Goal: Information Seeking & Learning: Learn about a topic

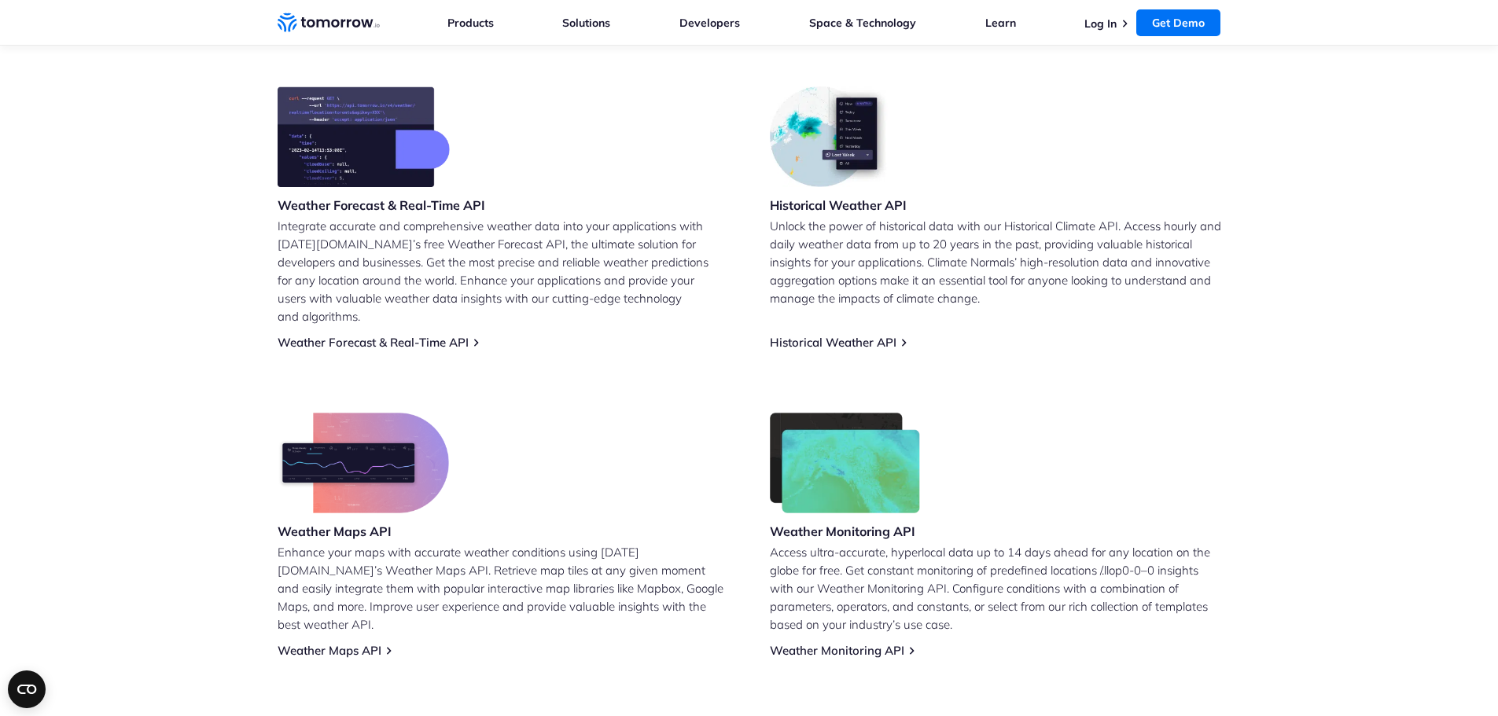
scroll to position [630, 0]
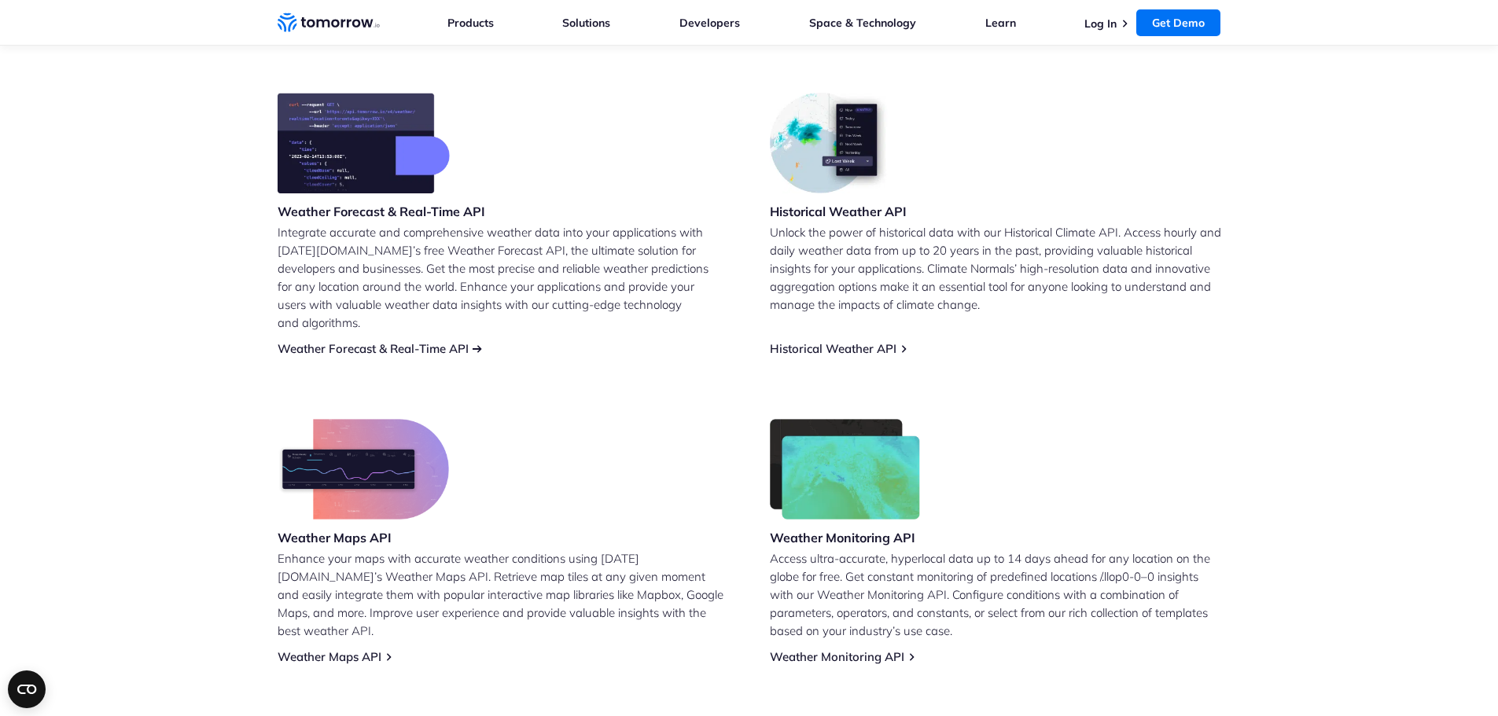
click at [403, 341] on link "Weather Forecast & Real-Time API" at bounding box center [373, 348] width 191 height 15
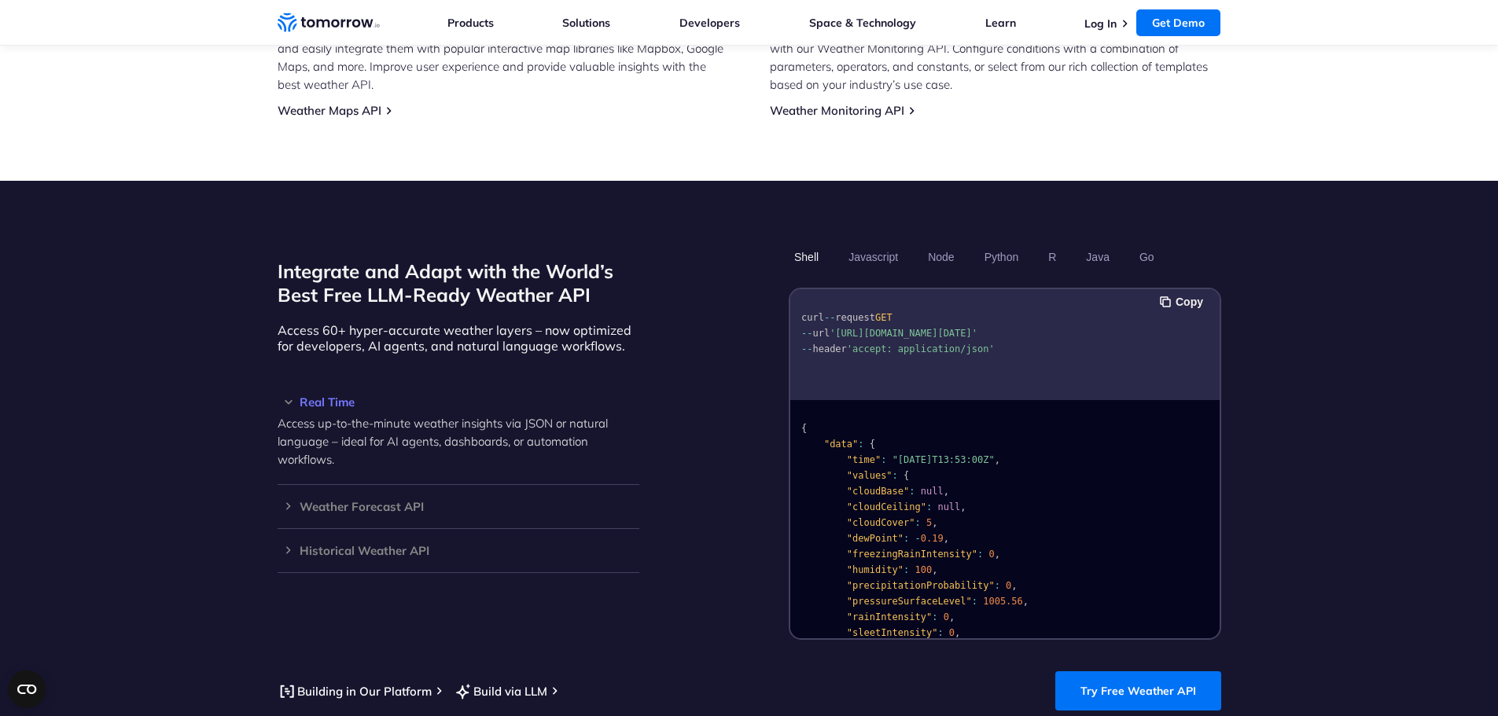
scroll to position [1180, 0]
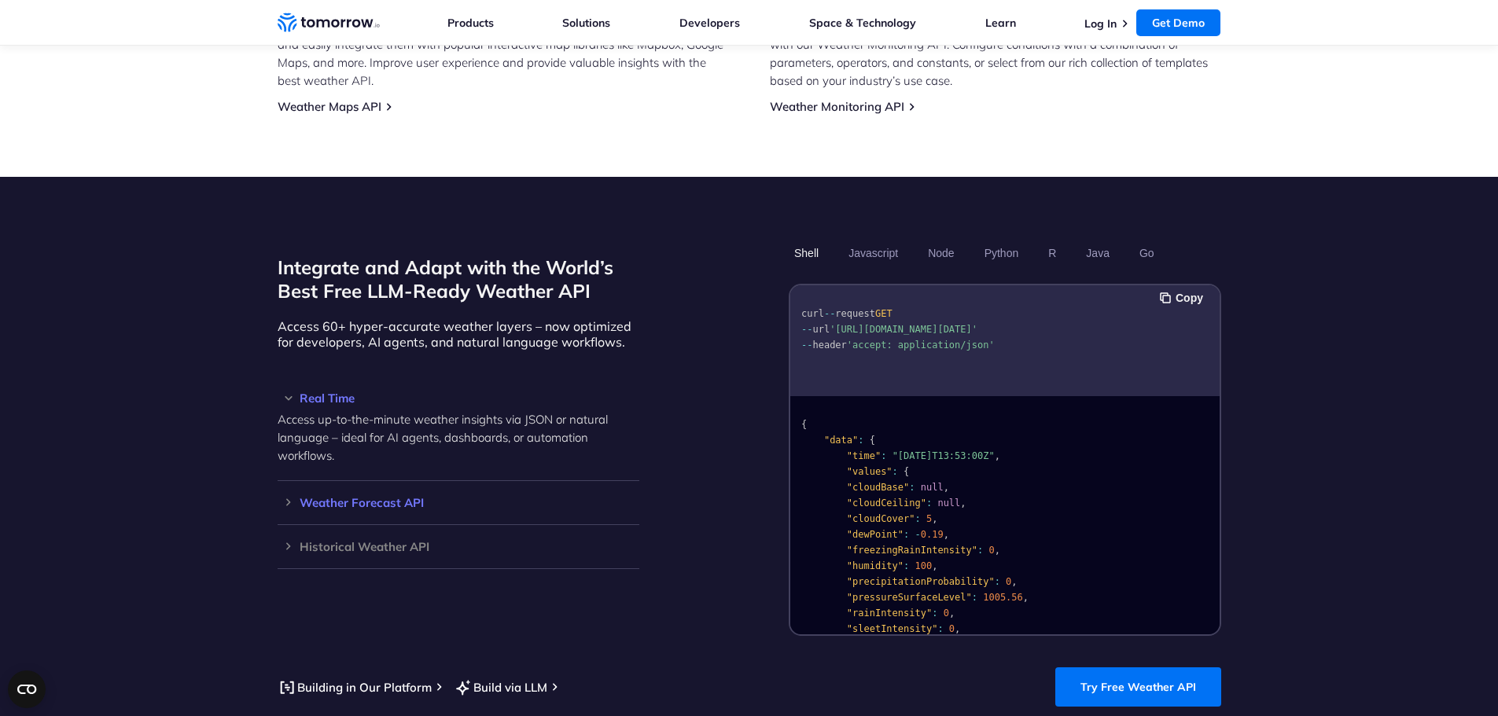
click at [405, 497] on h3 "Weather Forecast API" at bounding box center [459, 503] width 362 height 12
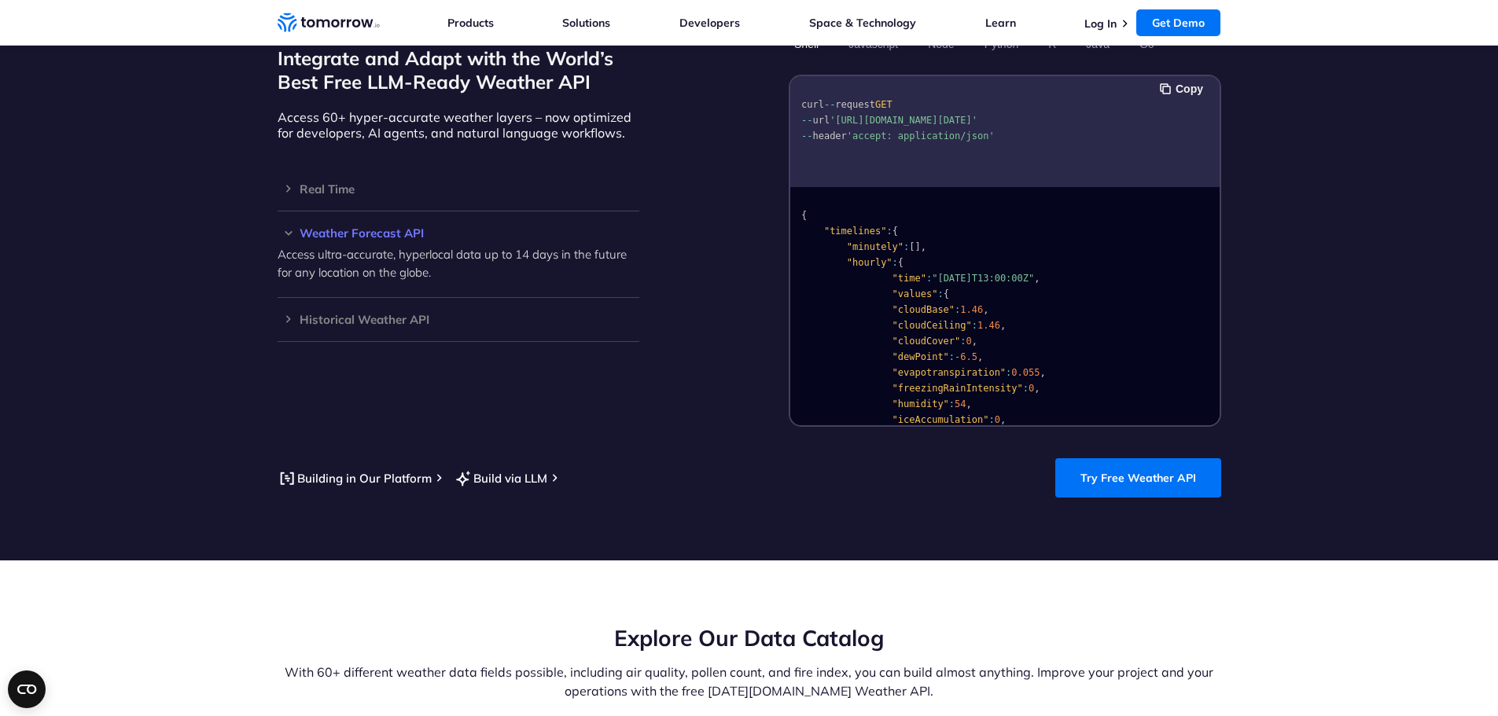
scroll to position [1416, 0]
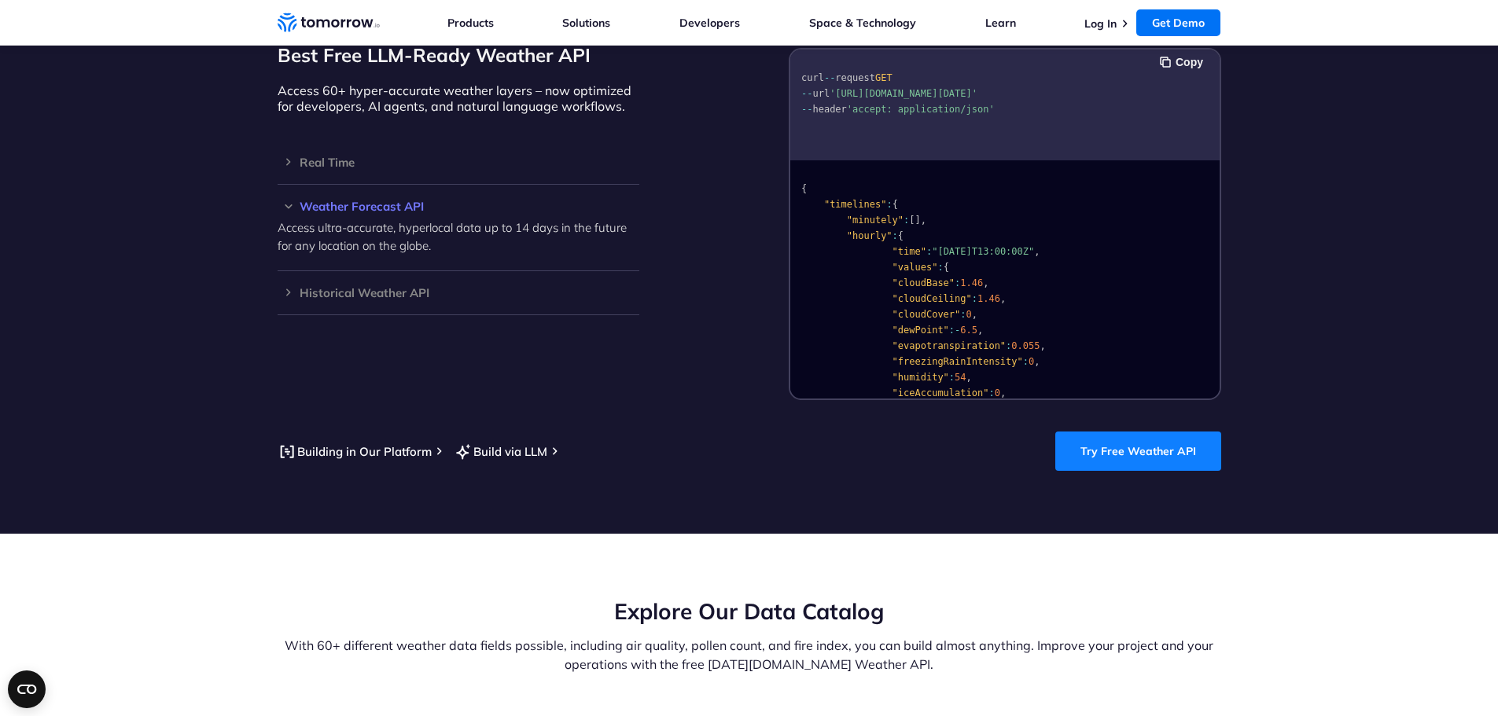
click at [1149, 440] on link "Try Free Weather API" at bounding box center [1138, 451] width 166 height 39
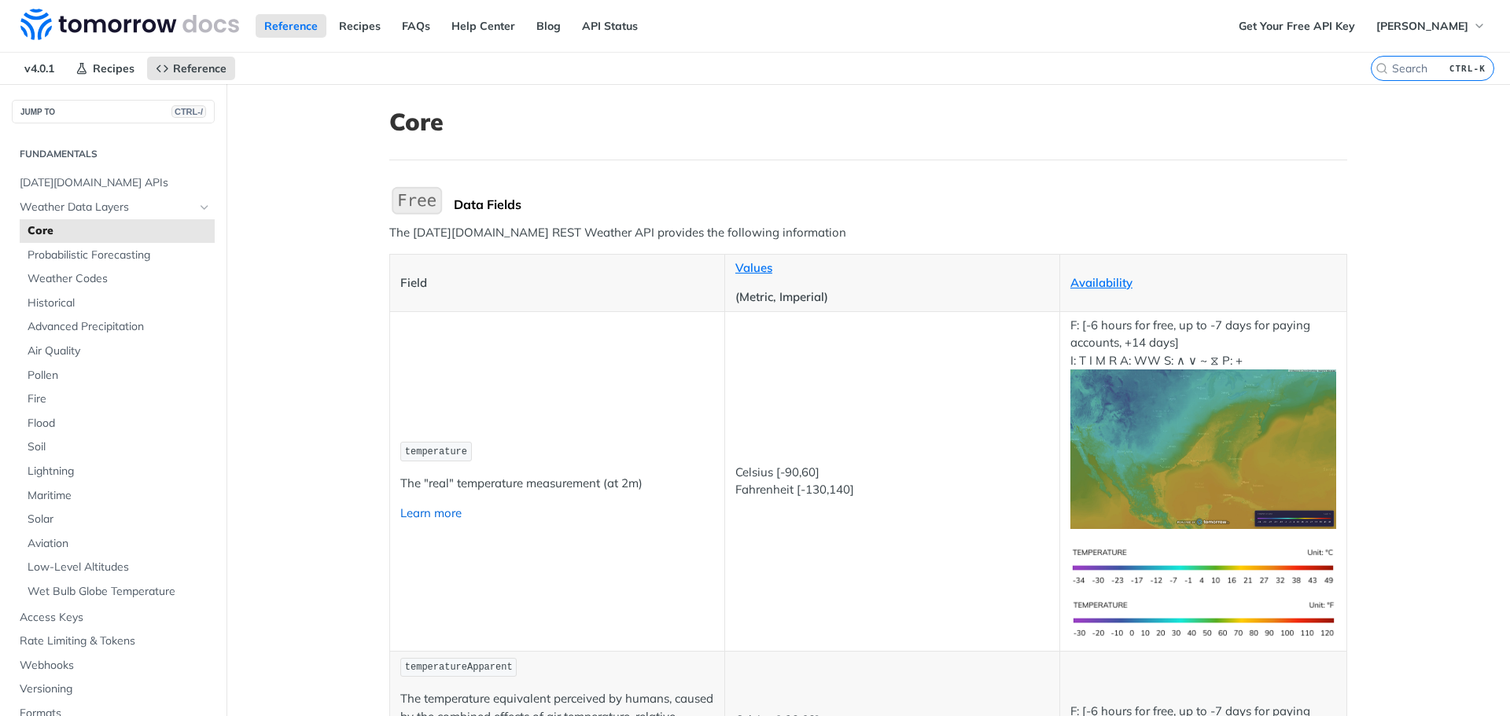
click at [424, 511] on link "Learn more" at bounding box center [430, 513] width 61 height 15
click at [1097, 275] on link "Availability" at bounding box center [1101, 282] width 62 height 15
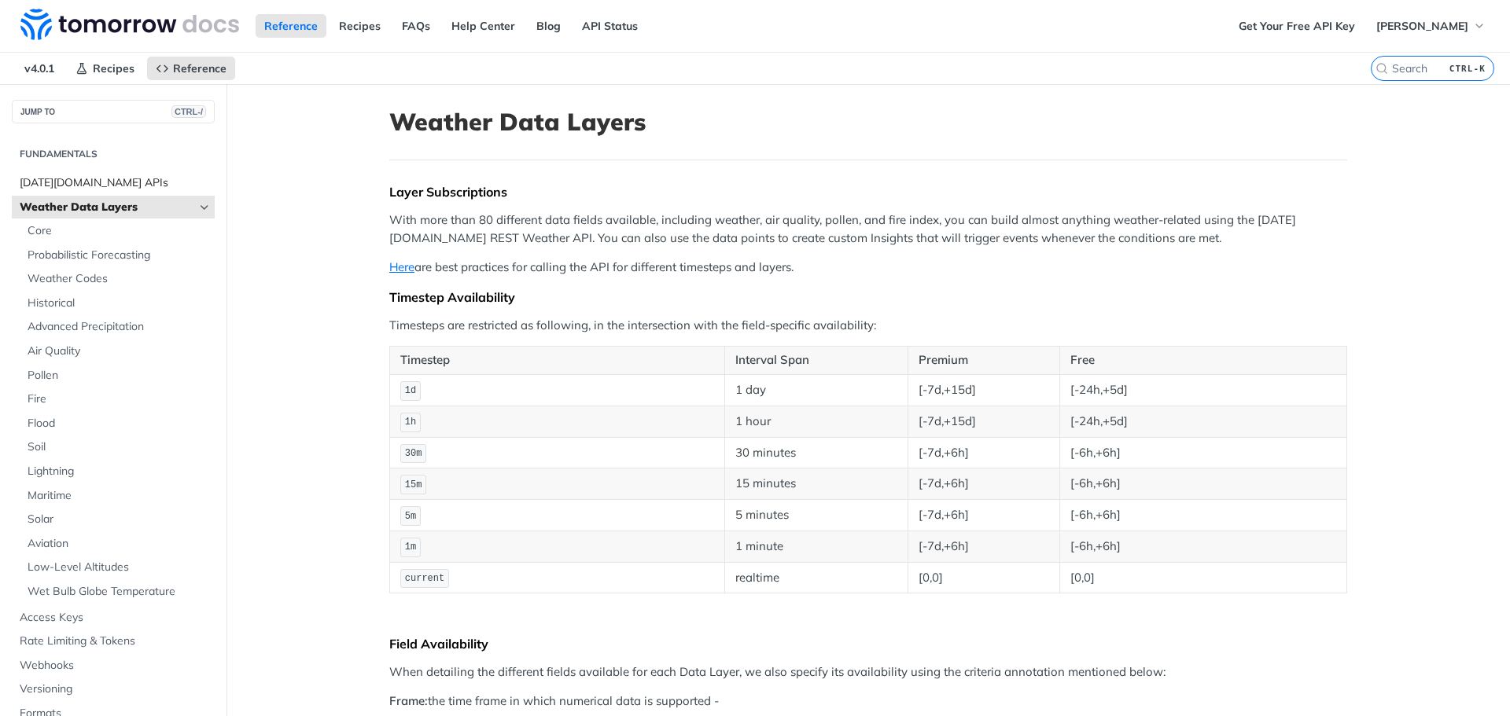
click at [75, 176] on span "[DATE][DOMAIN_NAME] APIs" at bounding box center [115, 183] width 191 height 16
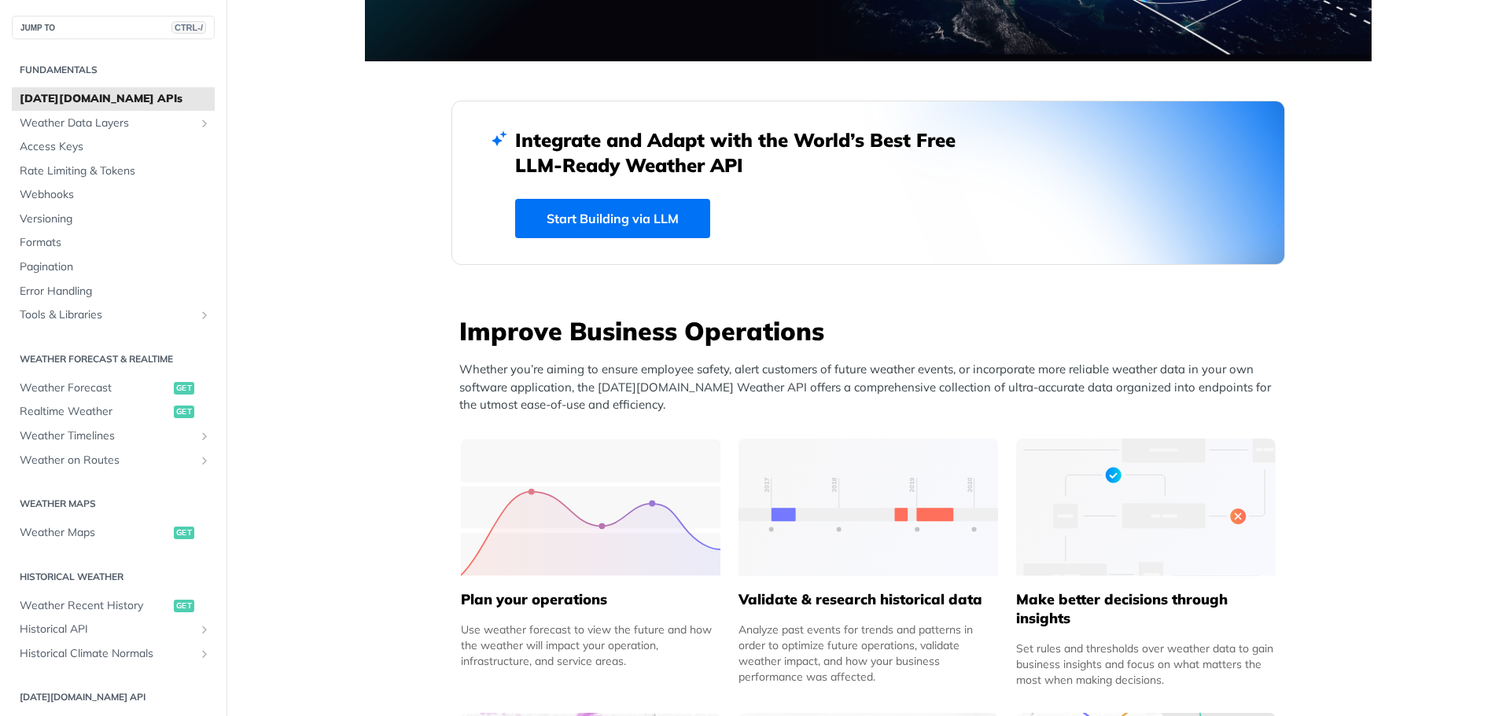
scroll to position [157, 0]
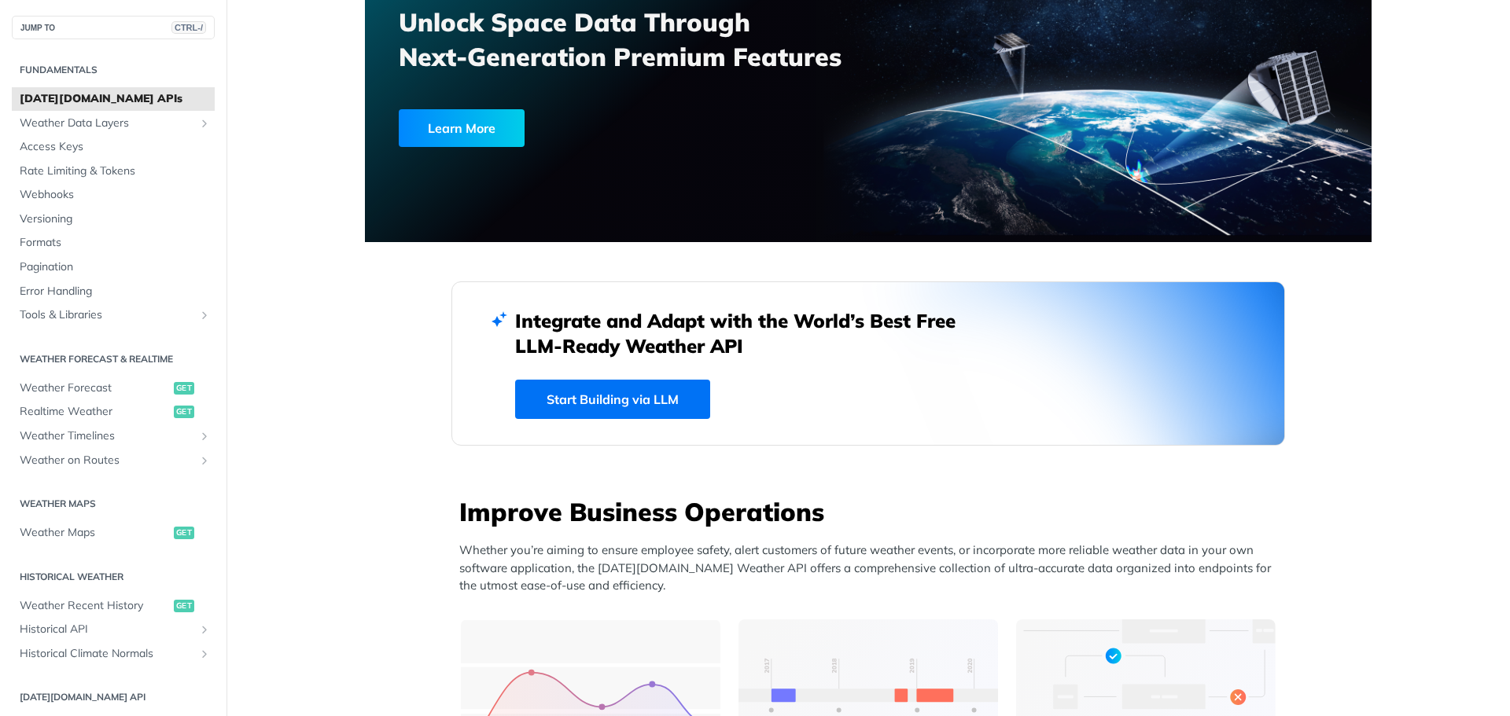
click at [573, 409] on link "Start Building via LLM" at bounding box center [612, 399] width 195 height 39
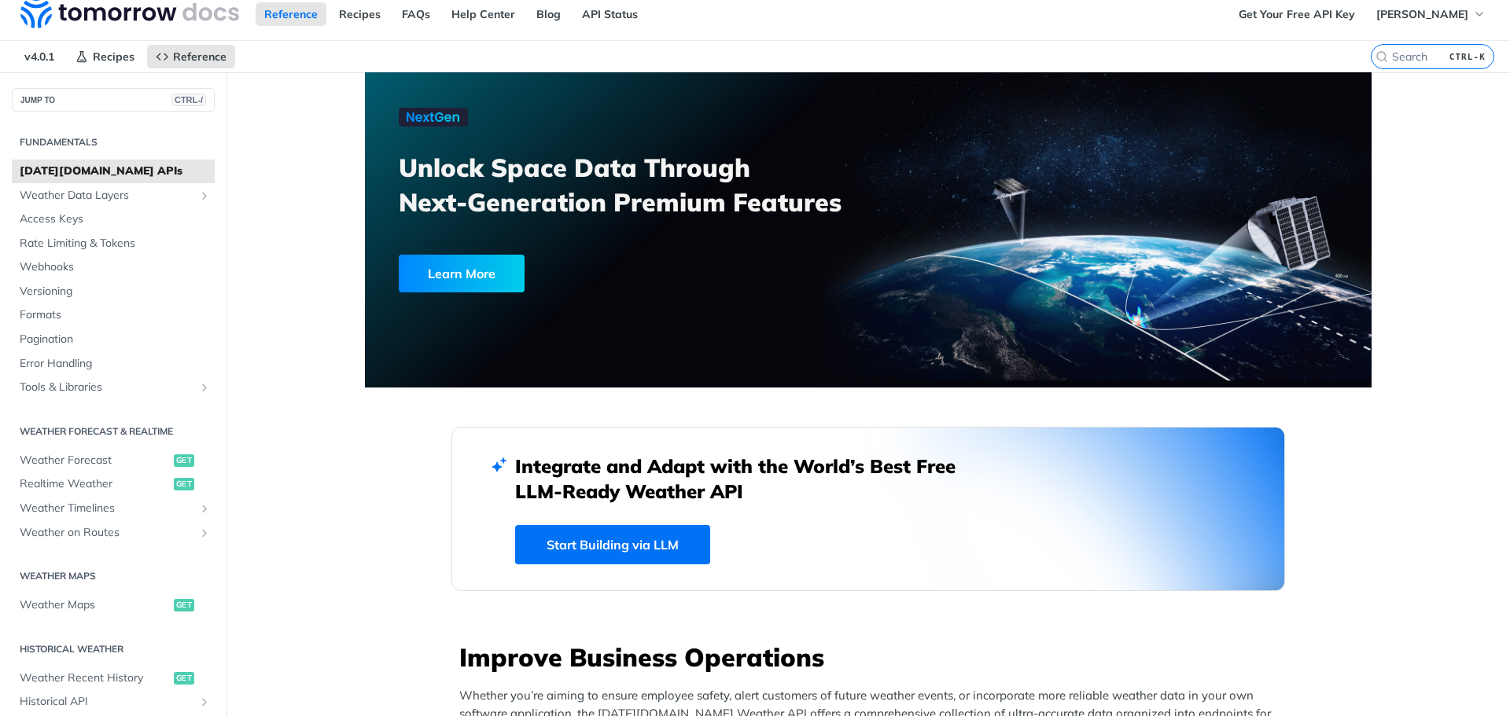
scroll to position [0, 0]
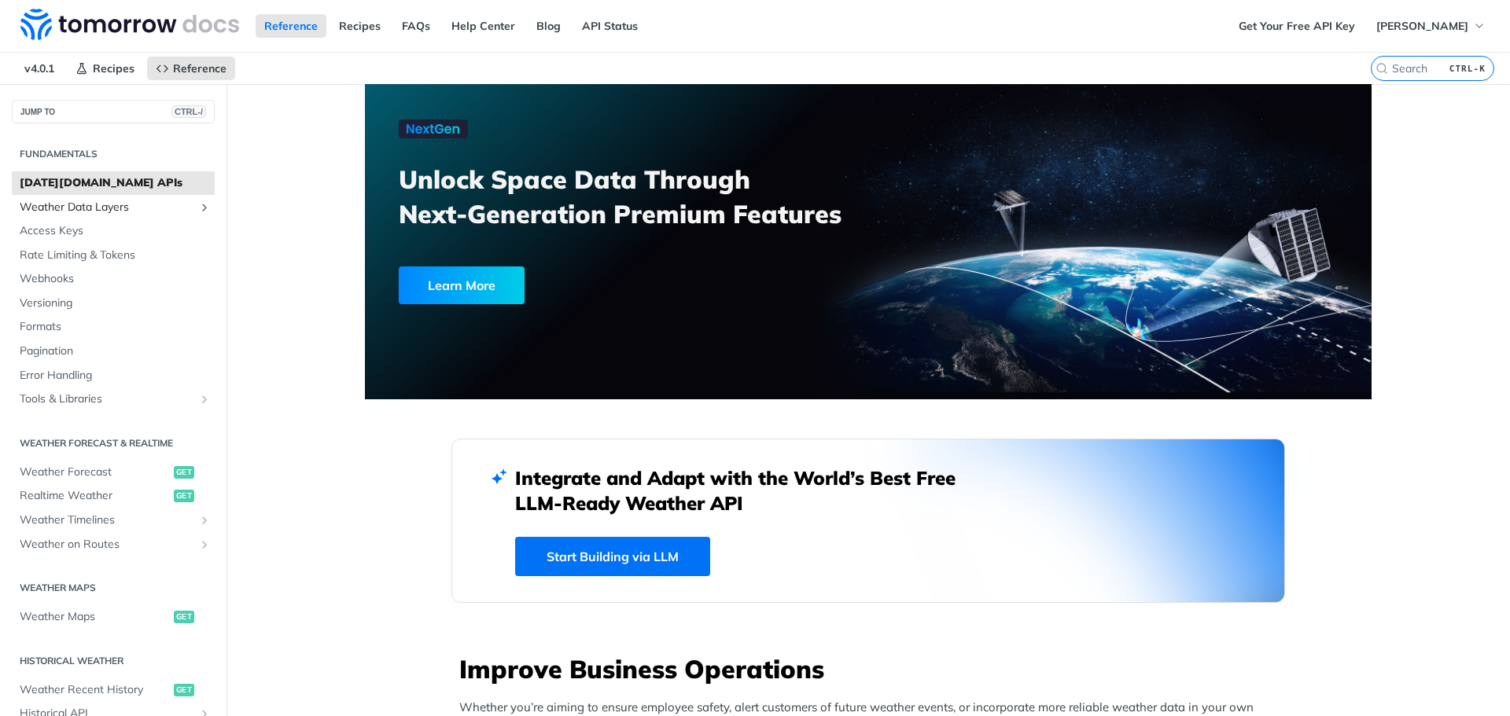
click at [108, 203] on span "Weather Data Layers" at bounding box center [107, 208] width 175 height 16
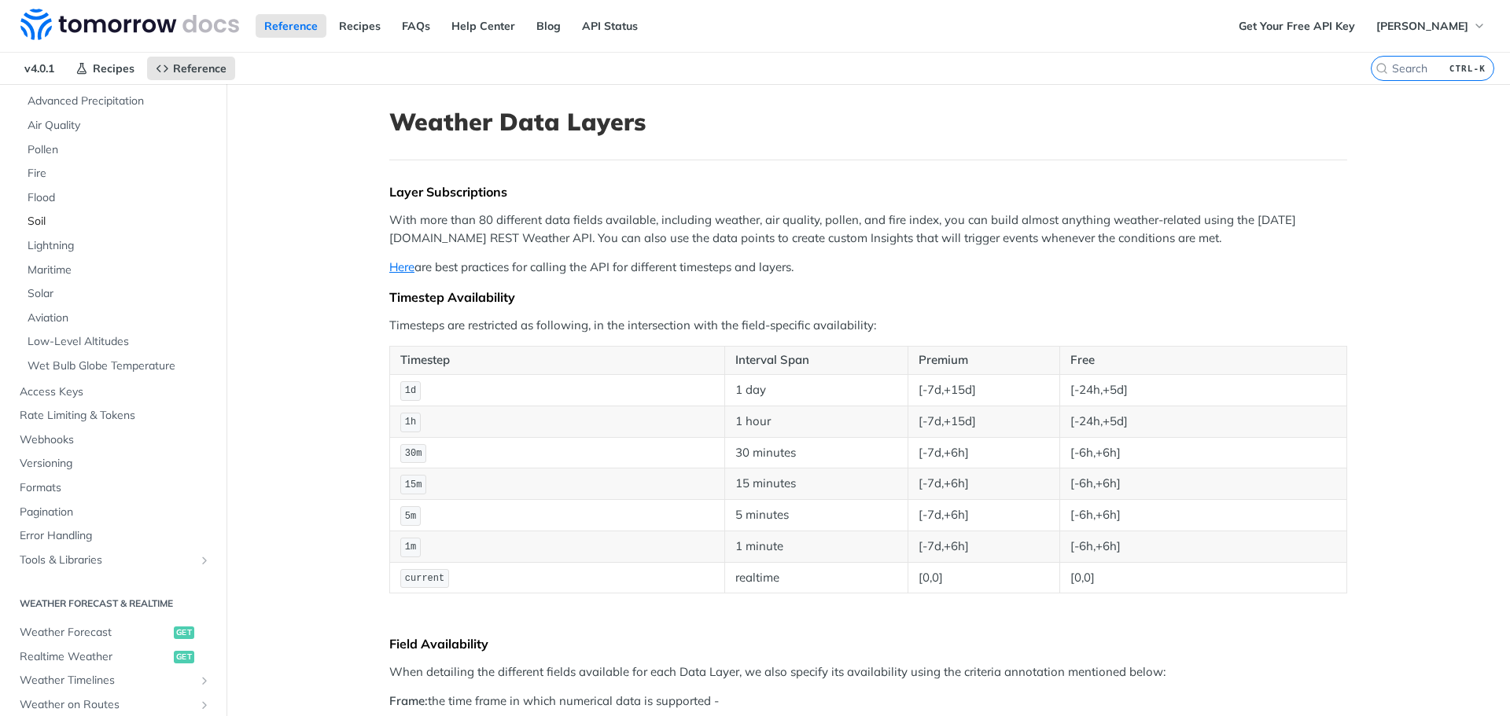
scroll to position [236, 0]
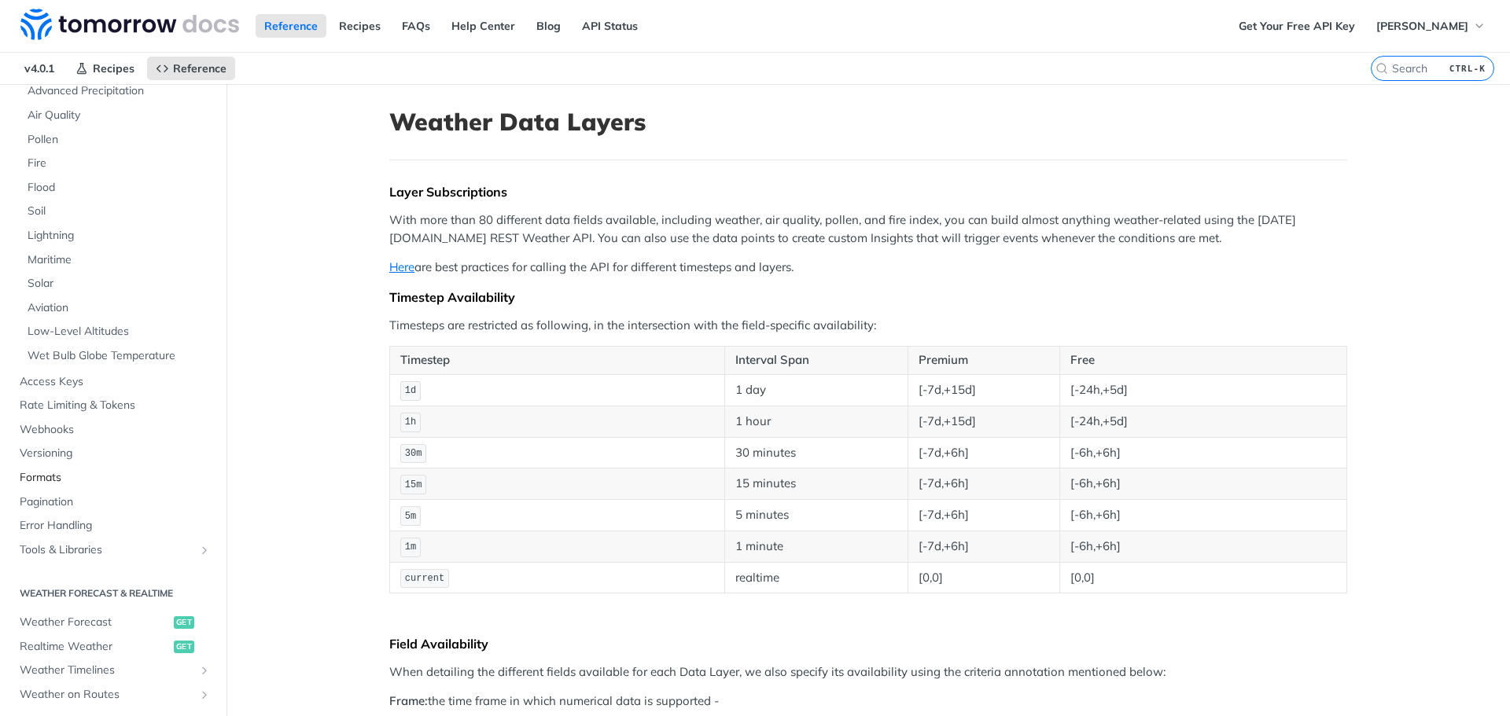
click at [56, 474] on span "Formats" at bounding box center [115, 478] width 191 height 16
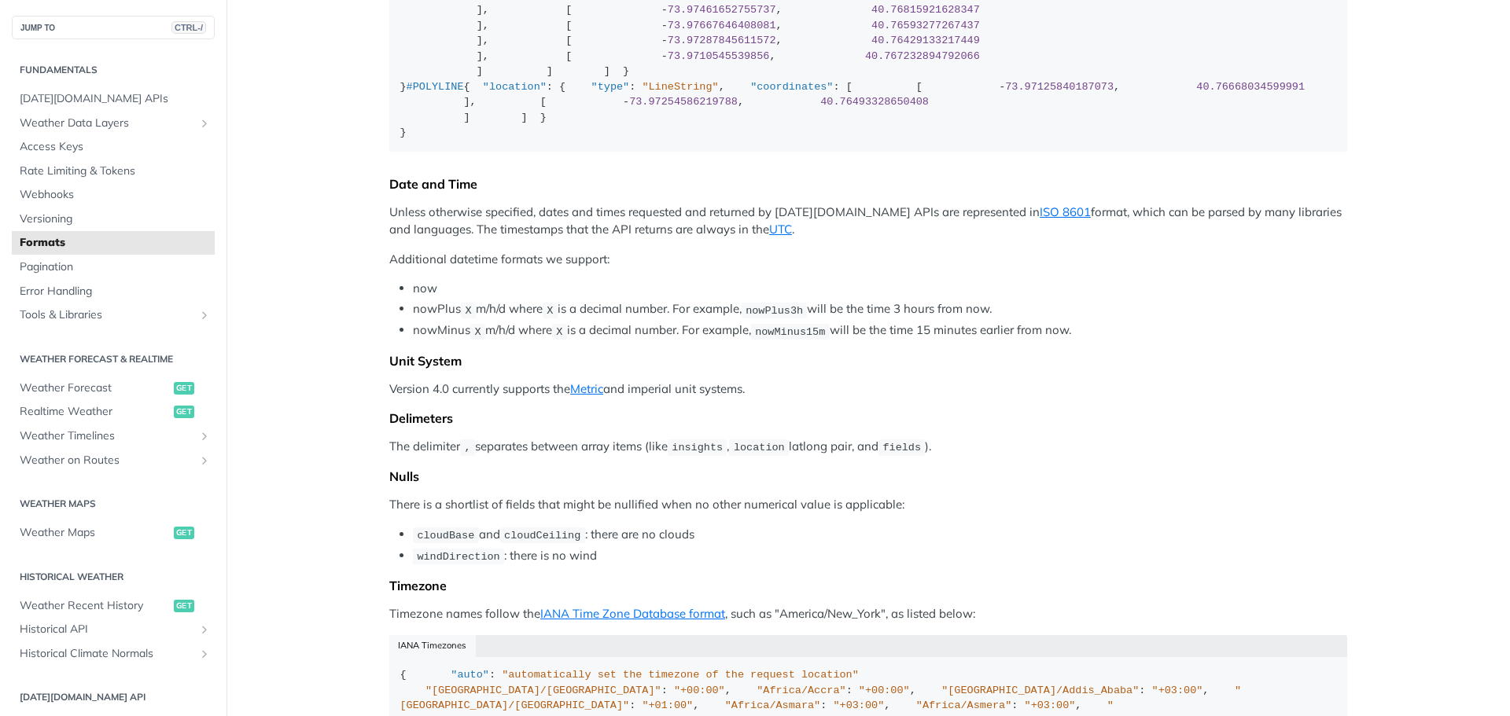
scroll to position [472, 0]
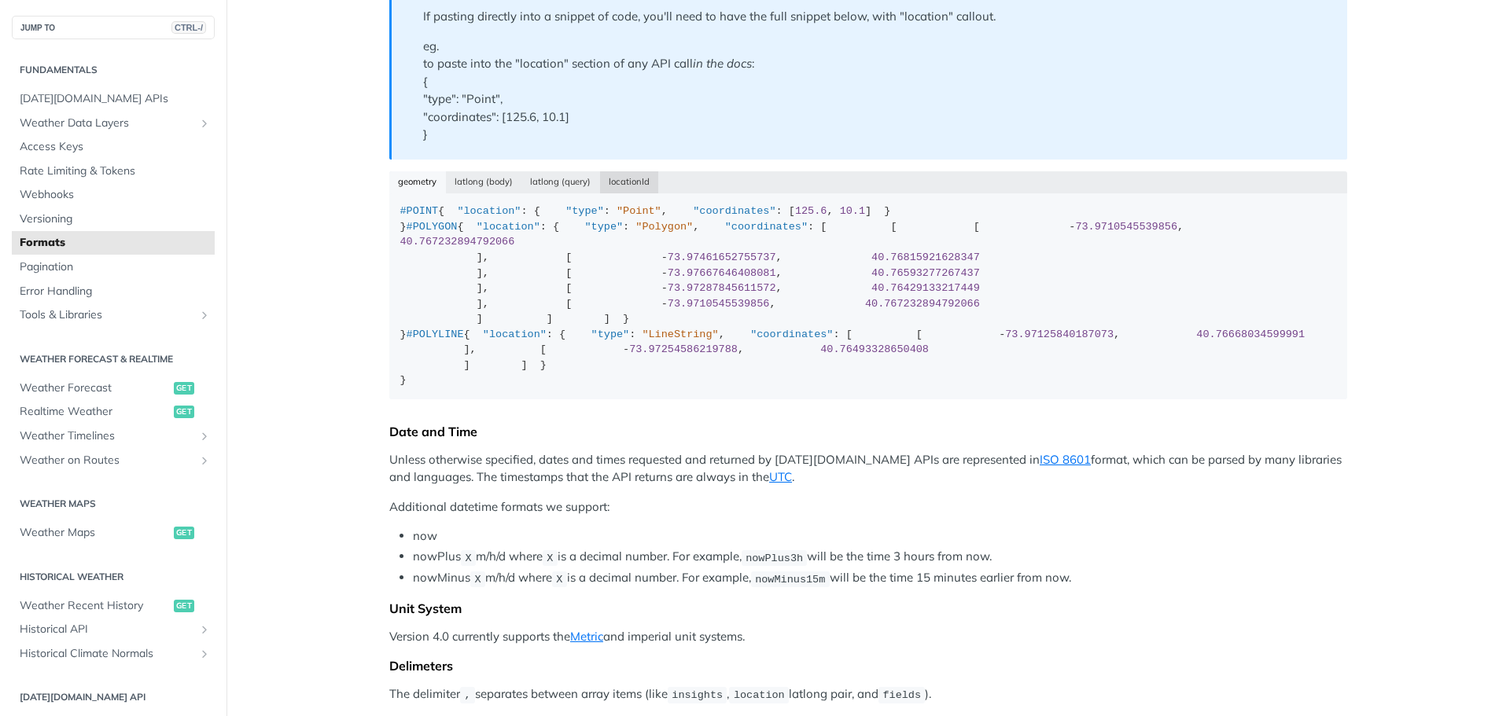
click at [608, 181] on button "locationId" at bounding box center [629, 182] width 59 height 22
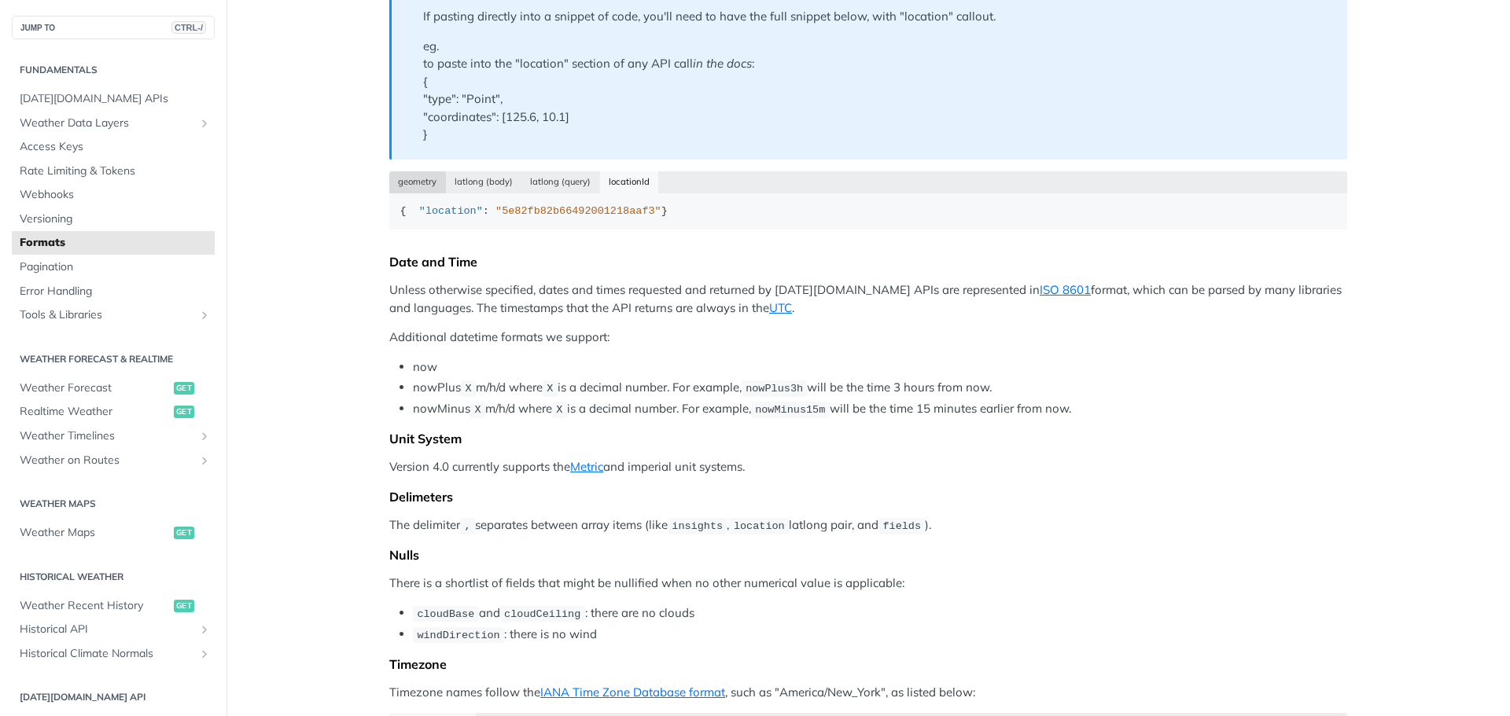
click at [395, 184] on button "geometry" at bounding box center [417, 182] width 57 height 22
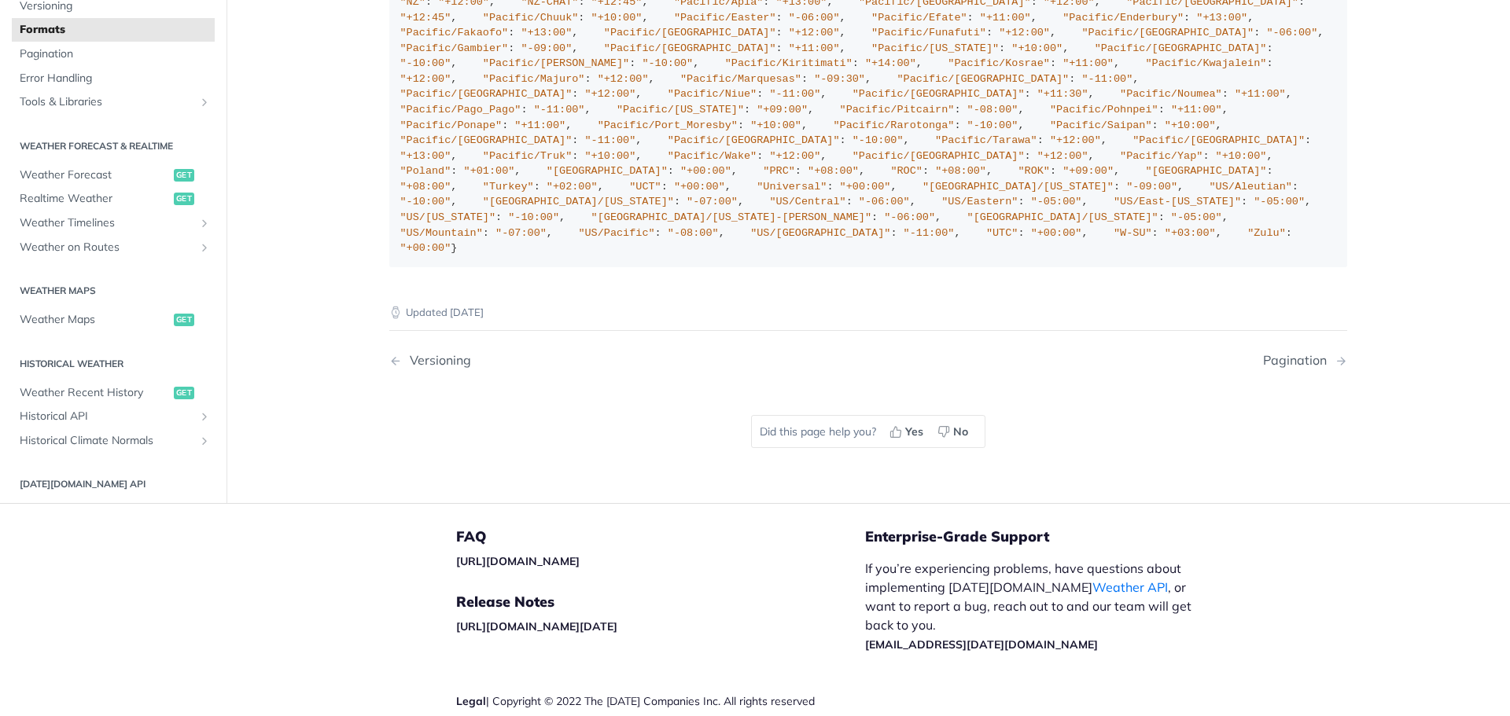
scroll to position [1708, 0]
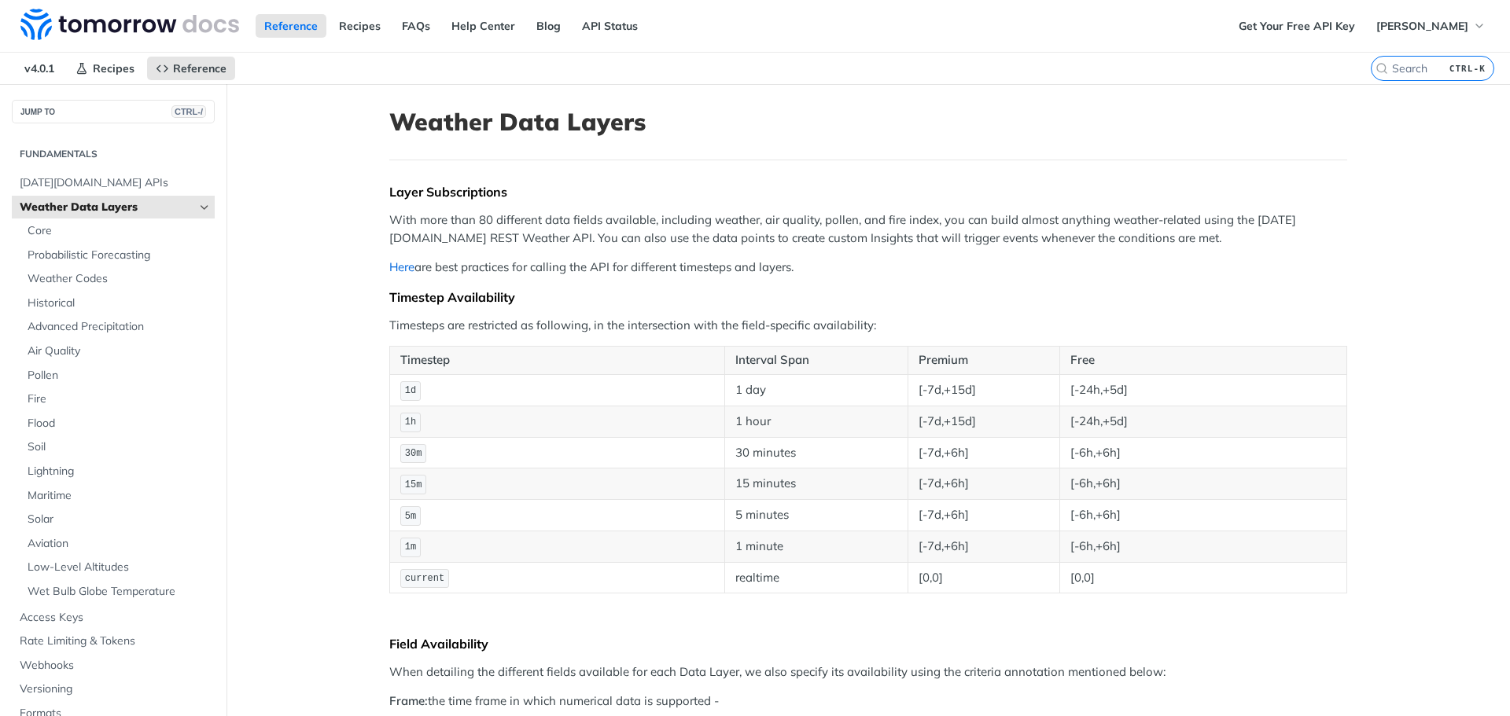
click at [389, 274] on link "Here" at bounding box center [401, 266] width 25 height 15
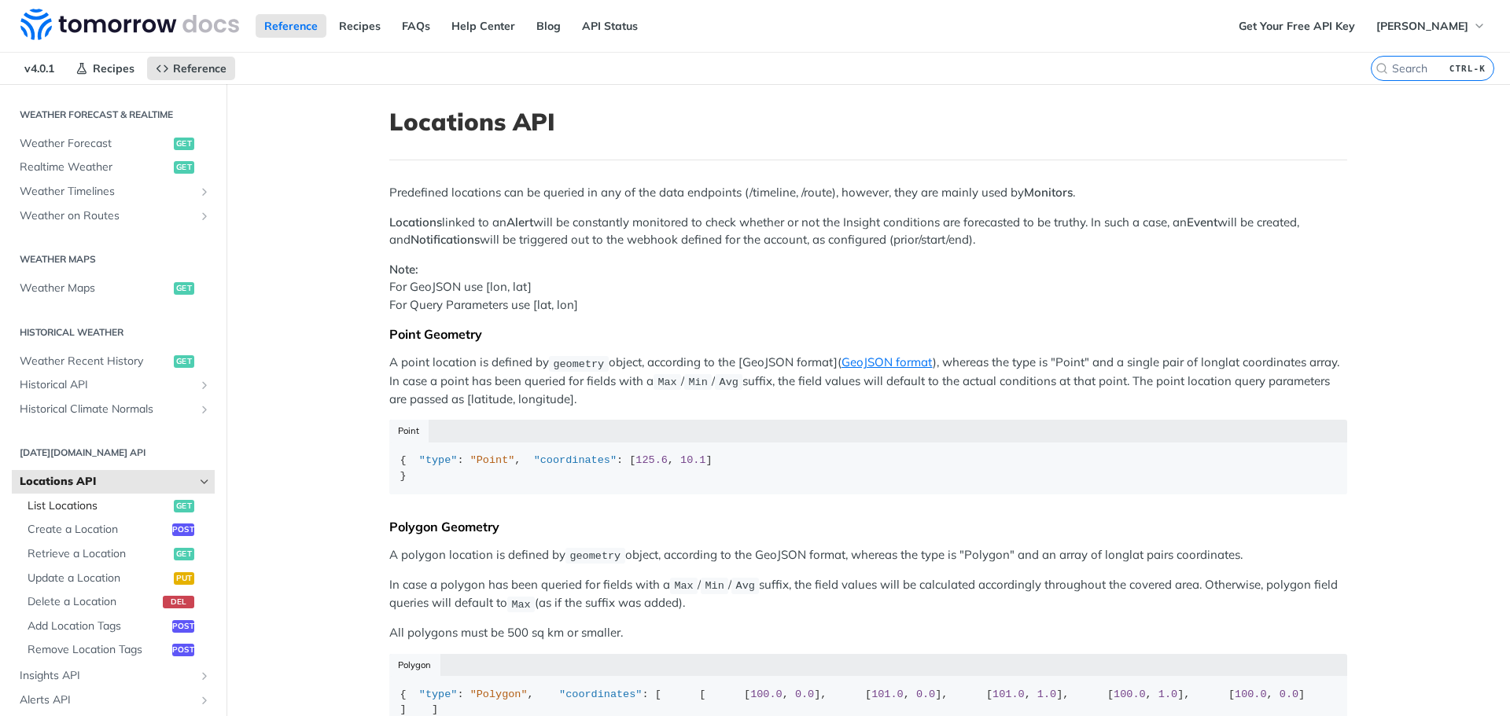
click at [91, 505] on span "List Locations" at bounding box center [99, 506] width 142 height 16
